Goal: Transaction & Acquisition: Purchase product/service

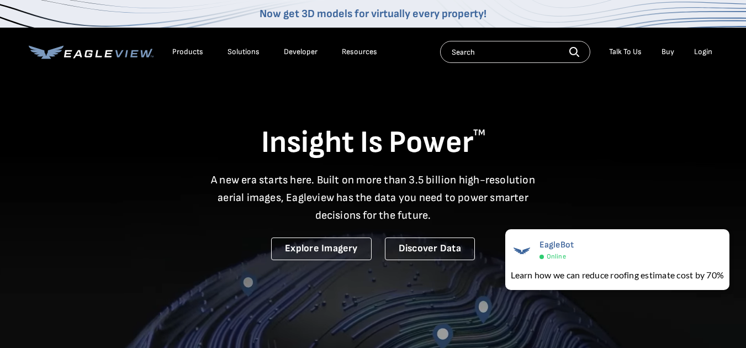
click at [702, 53] on div "Login" at bounding box center [703, 52] width 18 height 10
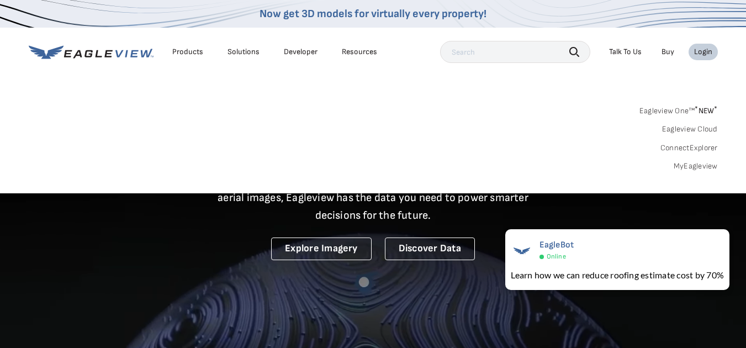
click at [696, 168] on link "MyEagleview" at bounding box center [695, 166] width 44 height 10
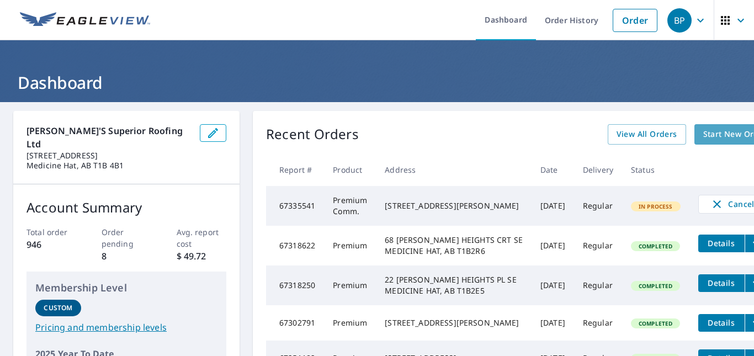
click at [703, 132] on span "Start New Order" at bounding box center [735, 135] width 64 height 14
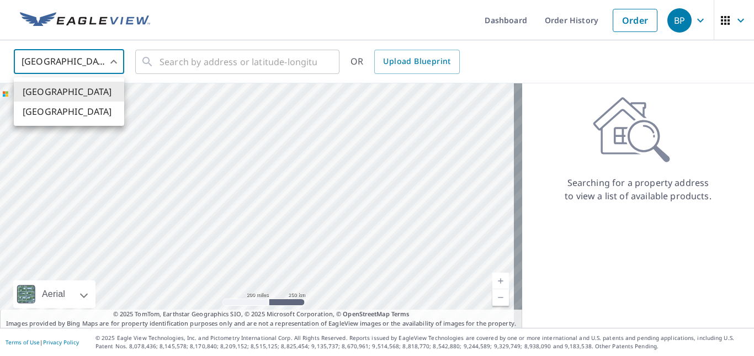
click at [104, 51] on body "BP BP Dashboard Order History Order BP United States US ​ ​ OR Upload Blueprint…" at bounding box center [377, 178] width 754 height 356
click at [51, 110] on li "[GEOGRAPHIC_DATA]" at bounding box center [69, 112] width 110 height 20
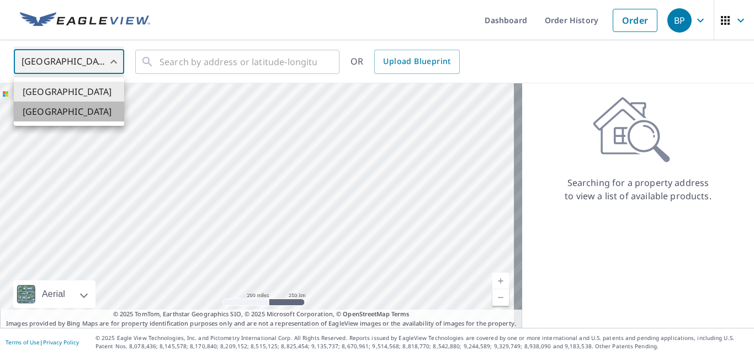
type input "CA"
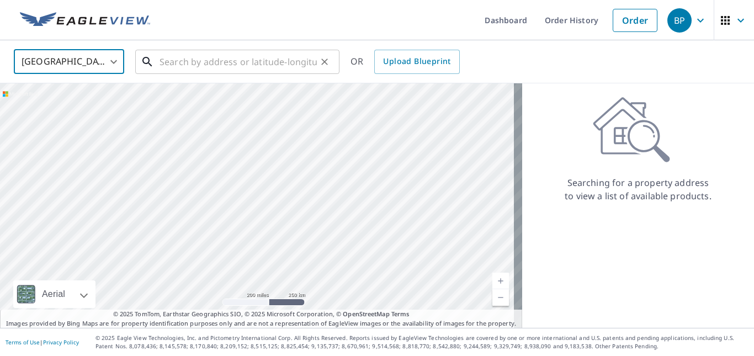
click at [209, 70] on input "text" at bounding box center [238, 61] width 157 height 31
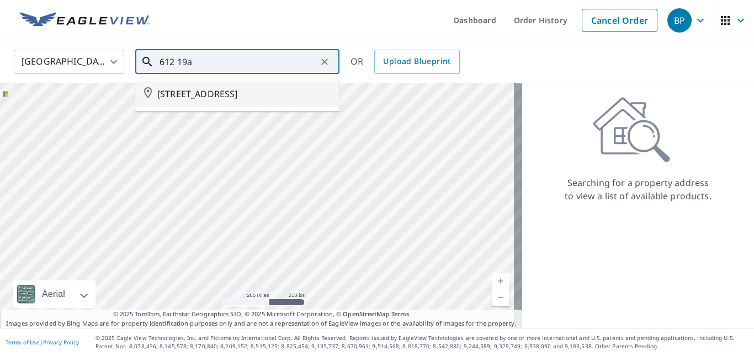
click at [227, 96] on span "[STREET_ADDRESS]" at bounding box center [243, 93] width 173 height 13
type input "[STREET_ADDRESS]"
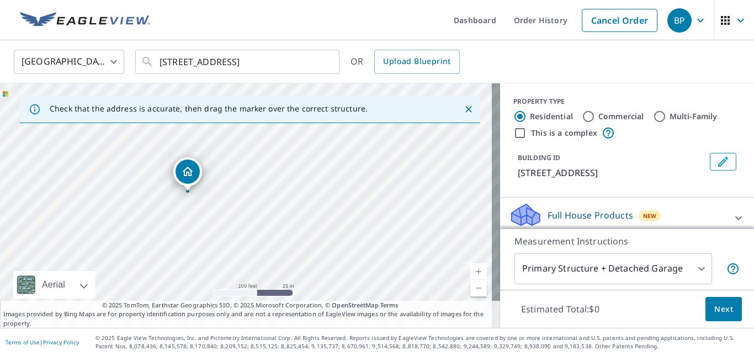
drag, startPoint x: 213, startPoint y: 187, endPoint x: 190, endPoint y: 174, distance: 26.7
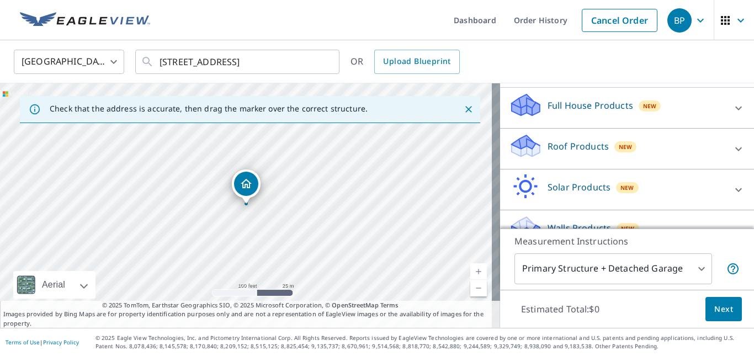
scroll to position [91, 0]
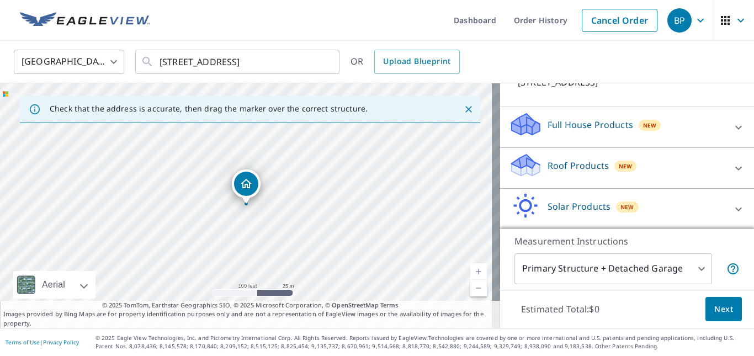
click at [678, 176] on div "Roof Products New" at bounding box center [617, 167] width 216 height 31
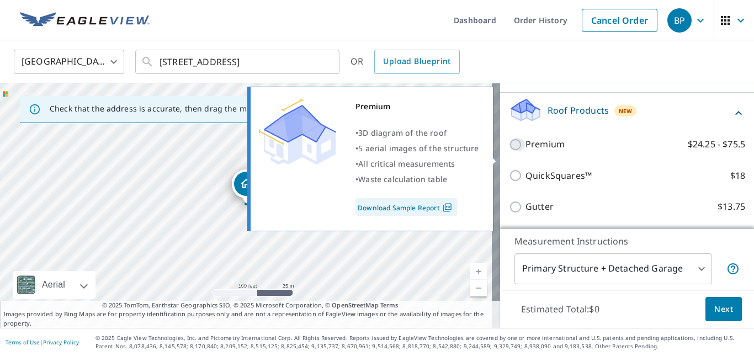
click at [510, 151] on input "Premium $24.25 - $75.5" at bounding box center [517, 144] width 17 height 13
checkbox input "true"
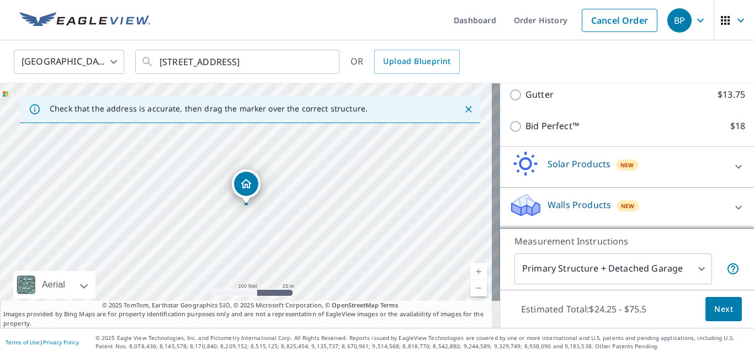
scroll to position [307, 0]
click at [718, 311] on span "Next" at bounding box center [723, 309] width 19 height 14
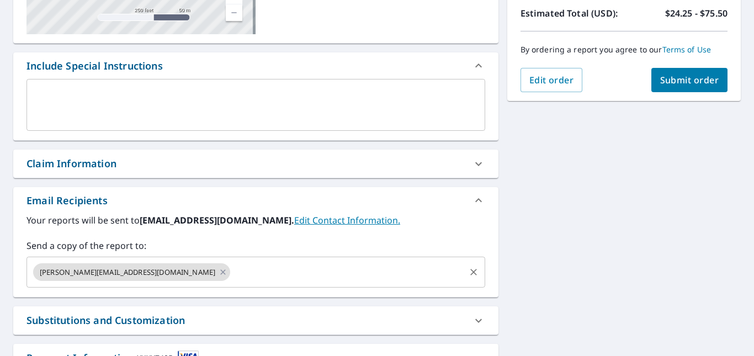
scroll to position [276, 0]
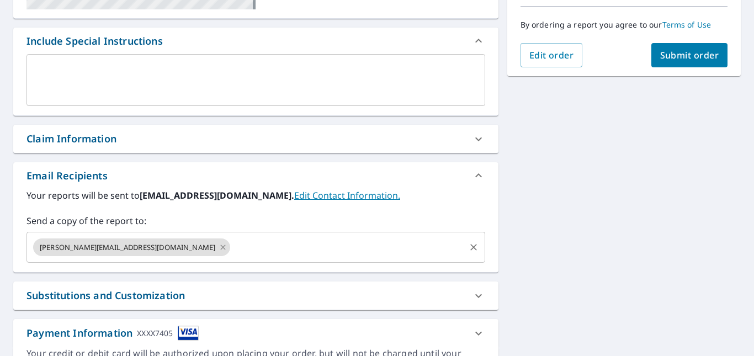
click at [220, 248] on icon at bounding box center [222, 247] width 5 height 5
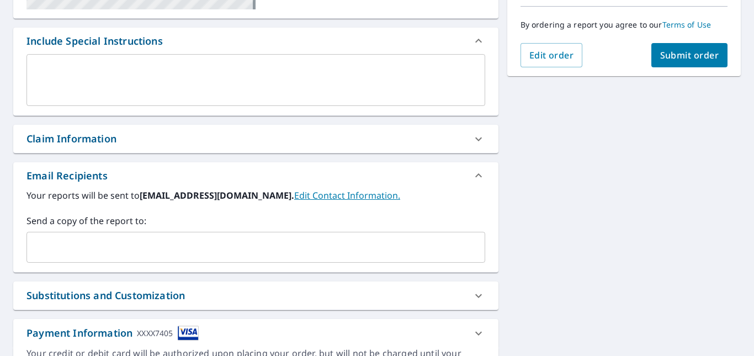
click at [137, 253] on input "text" at bounding box center [247, 247] width 432 height 21
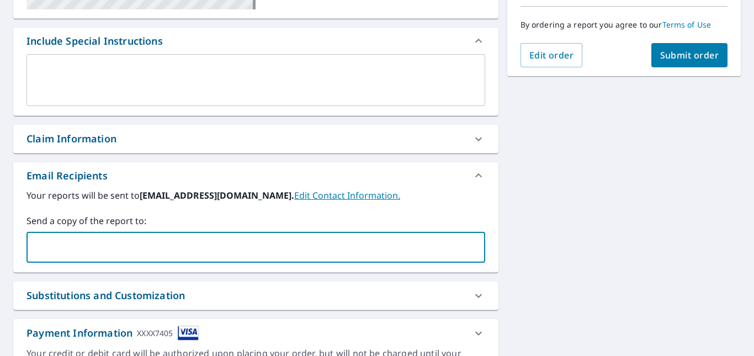
type input "[EMAIL_ADDRESS][DOMAIN_NAME]"
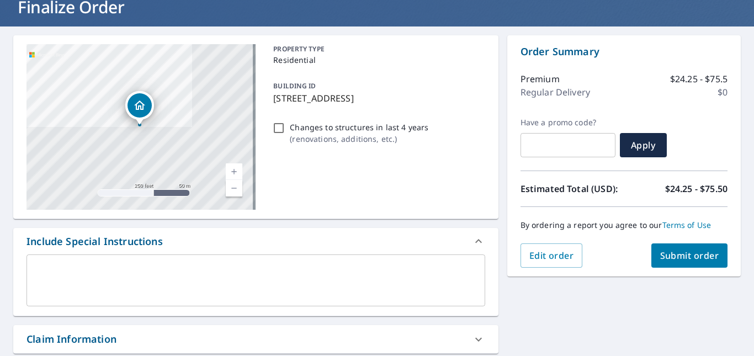
scroll to position [20, 0]
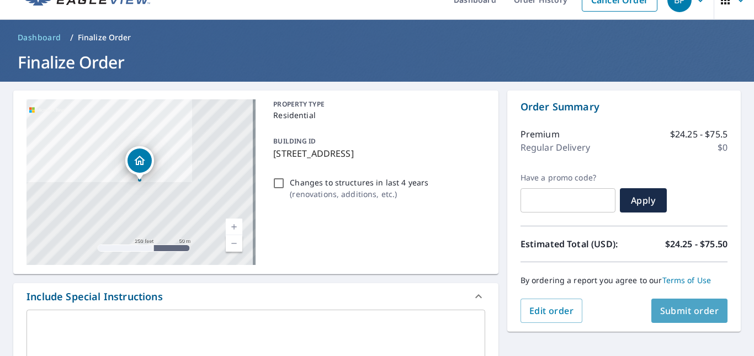
click at [683, 313] on span "Submit order" at bounding box center [689, 311] width 59 height 12
